Goal: Browse casually: Explore the website without a specific task or goal

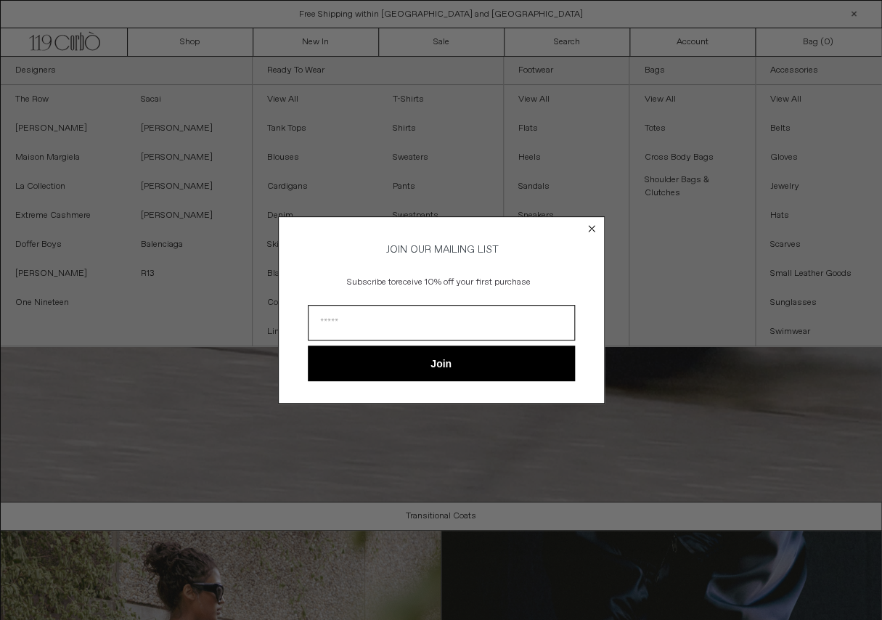
click at [591, 226] on icon "Close dialog" at bounding box center [592, 229] width 6 height 6
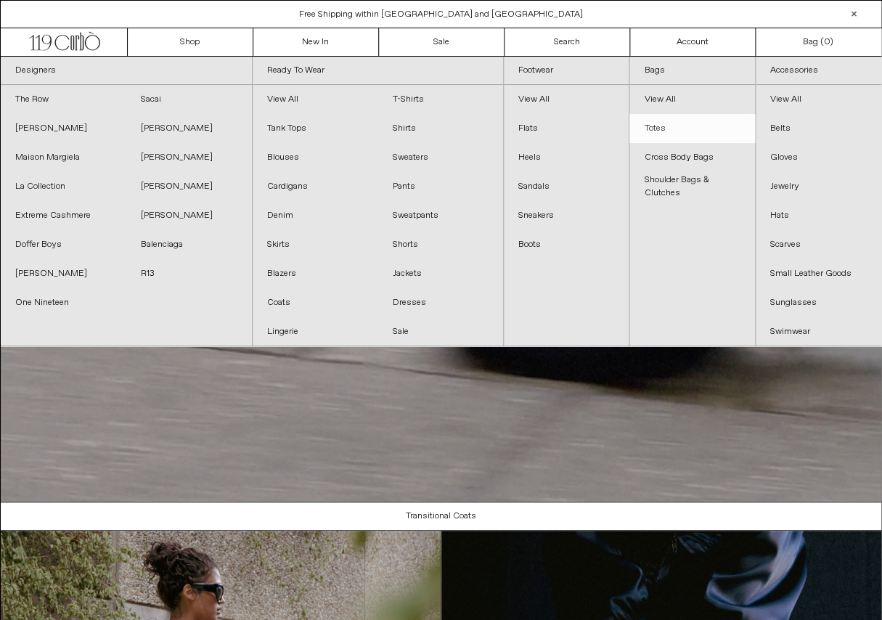
click at [654, 127] on link "Totes" at bounding box center [691, 128] width 125 height 29
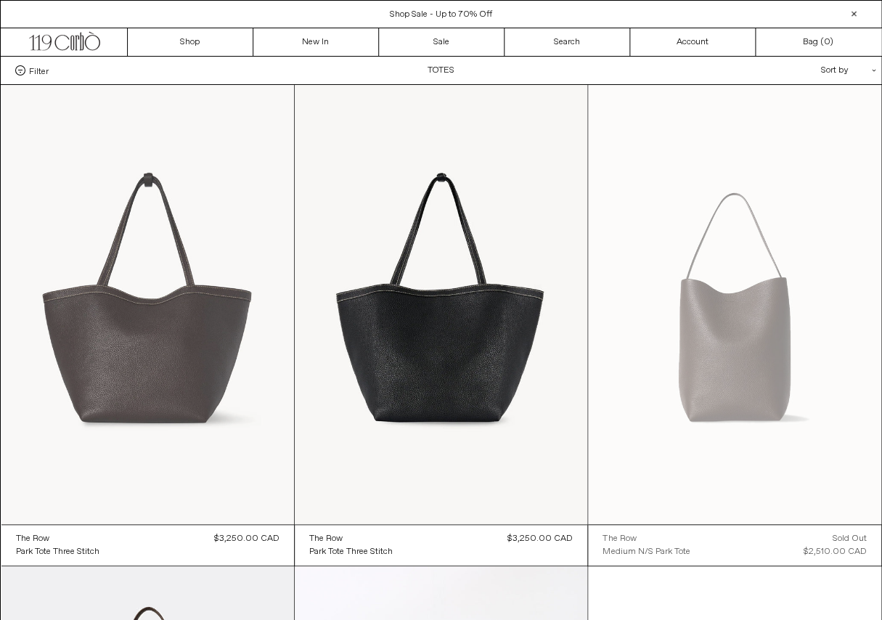
click at [101, 301] on at bounding box center [147, 304] width 293 height 439
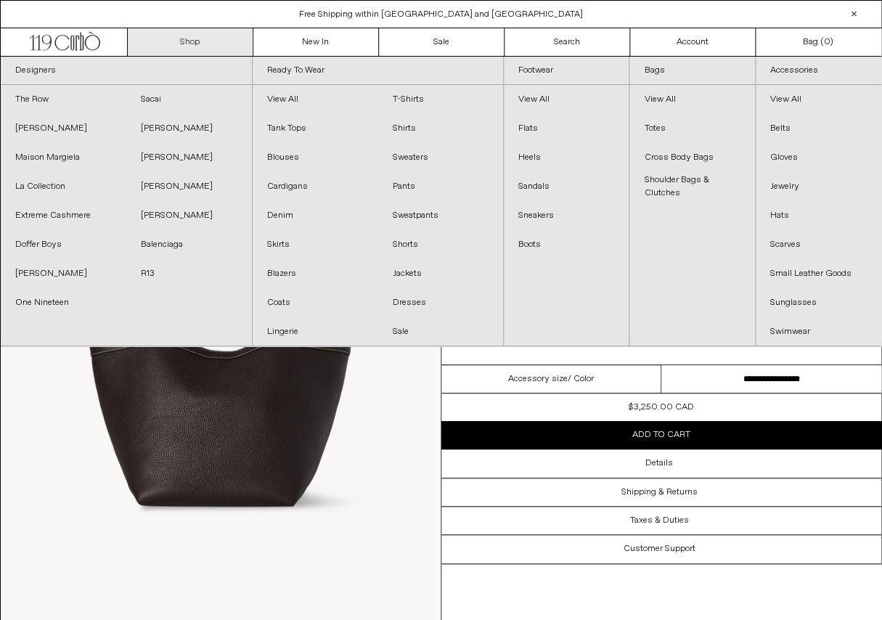
click at [195, 40] on link "Shop" at bounding box center [191, 42] width 126 height 28
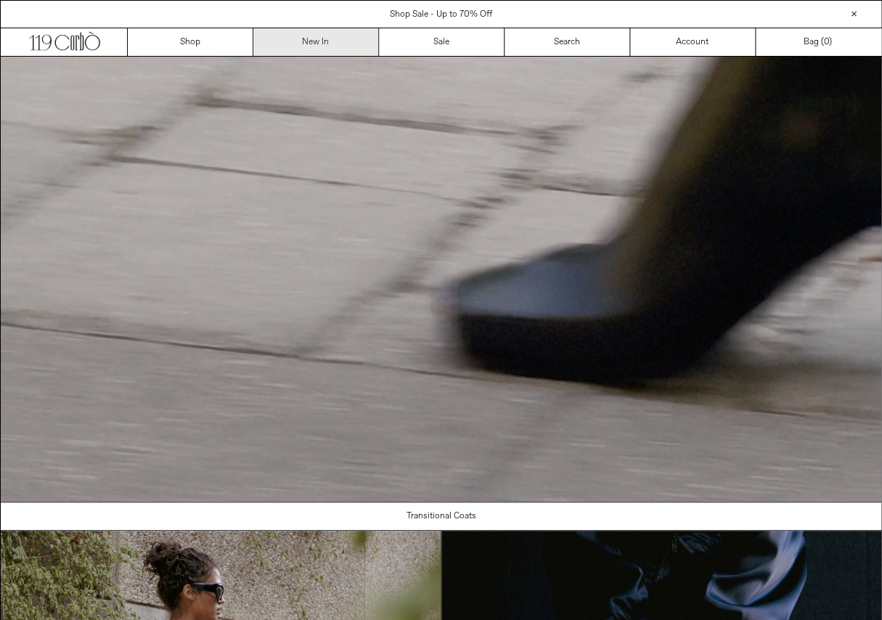
click at [309, 43] on link "New In" at bounding box center [316, 42] width 126 height 28
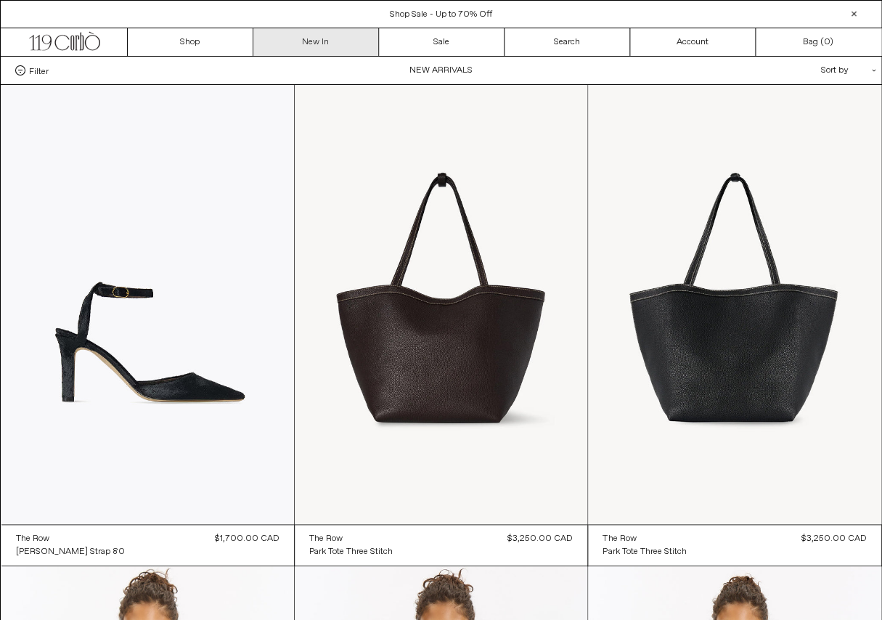
click at [311, 45] on link "New In" at bounding box center [316, 42] width 126 height 28
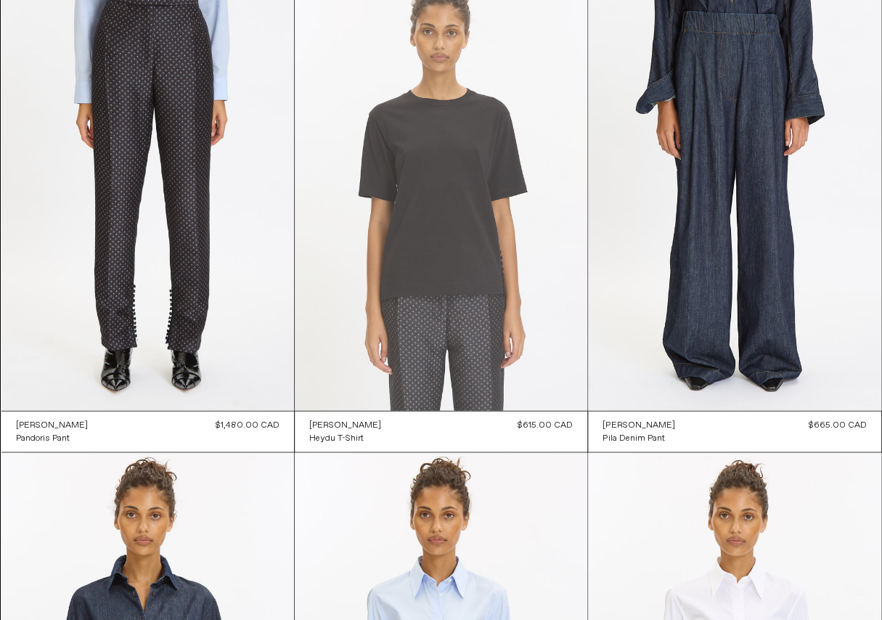
scroll to position [5891, 0]
